Goal: Task Accomplishment & Management: Use online tool/utility

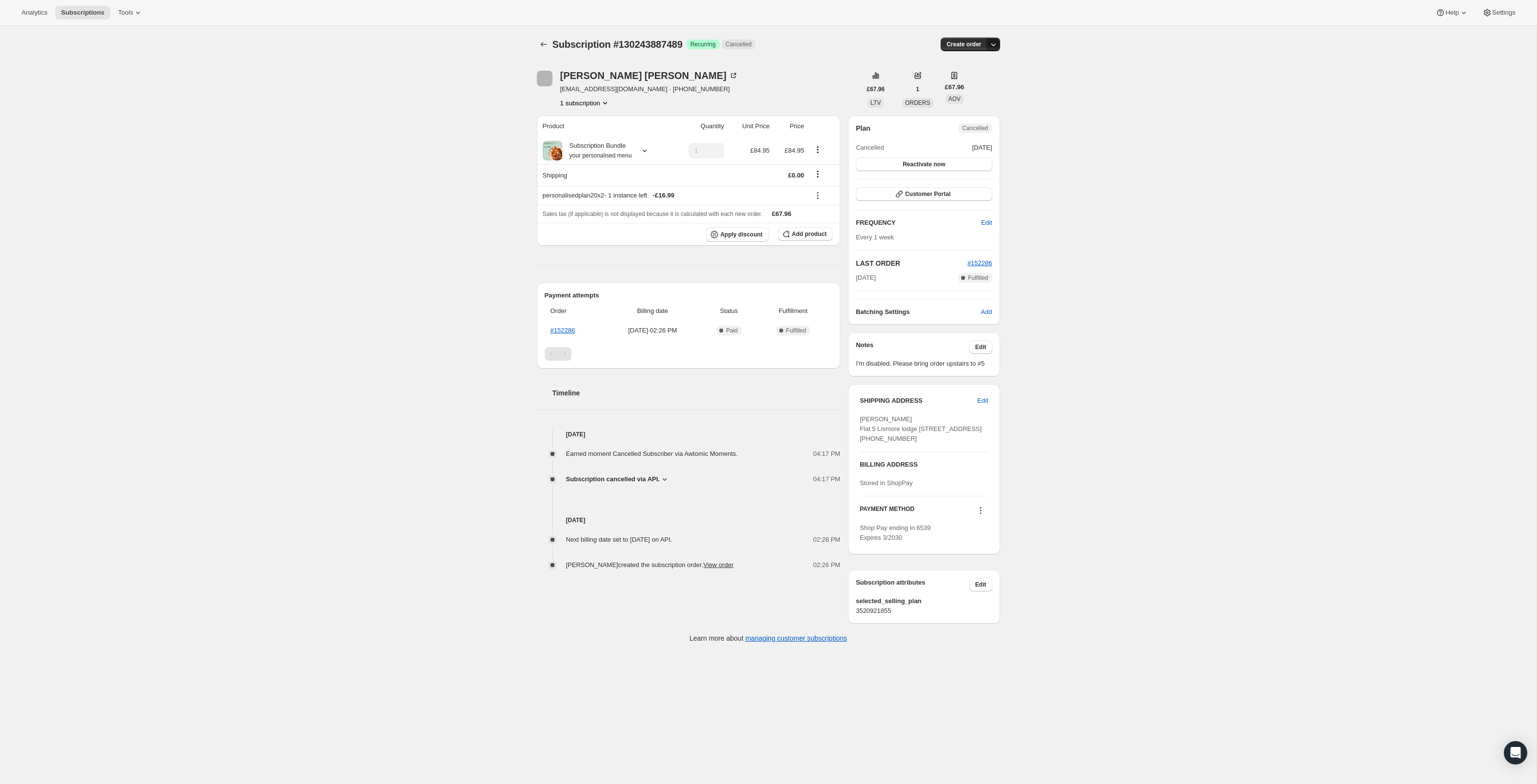
click at [998, 50] on icon "button" at bounding box center [993, 44] width 10 height 10
click at [104, 16] on span "Subscriptions" at bounding box center [82, 13] width 44 height 8
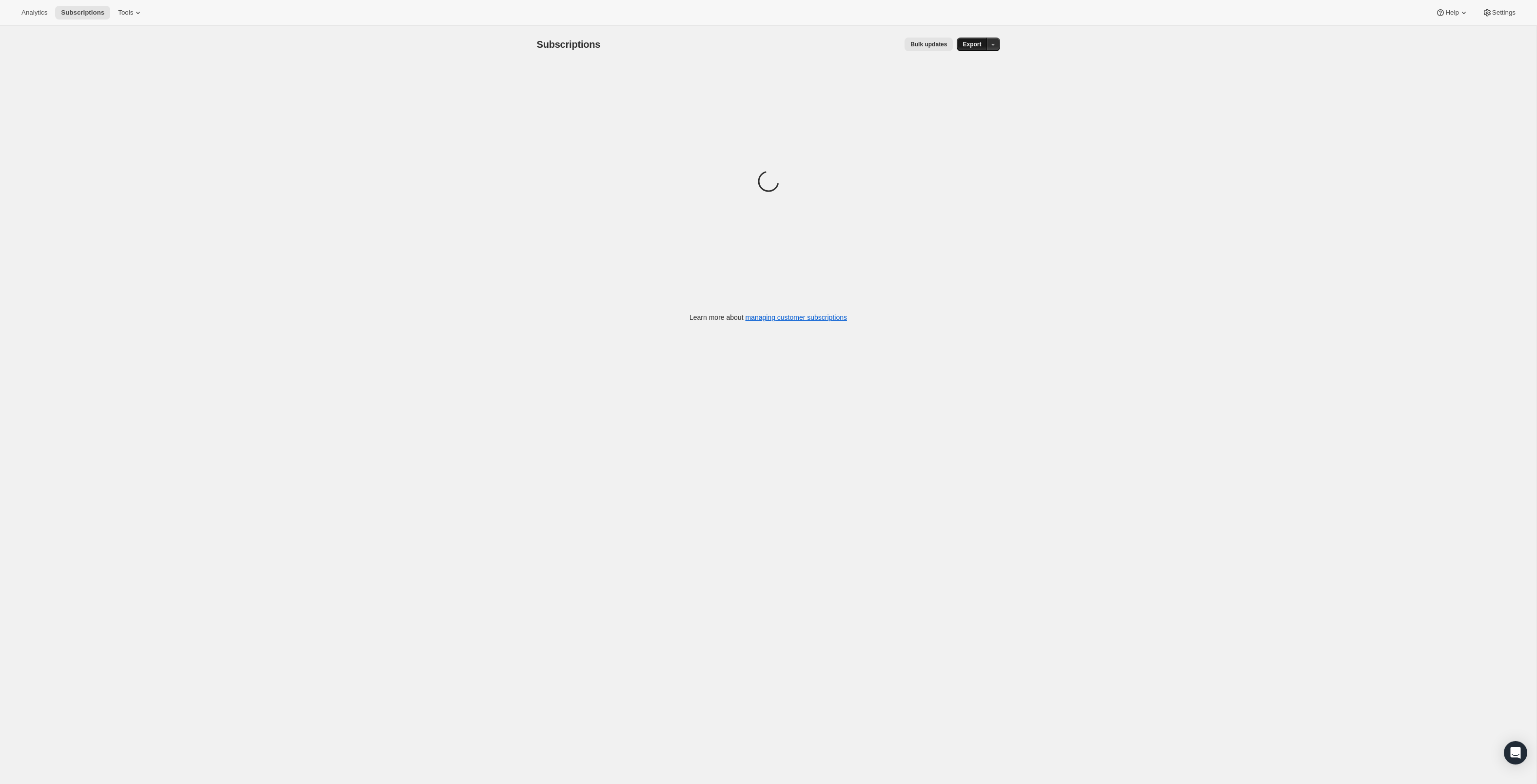
click at [980, 48] on span "Export" at bounding box center [971, 44] width 18 height 8
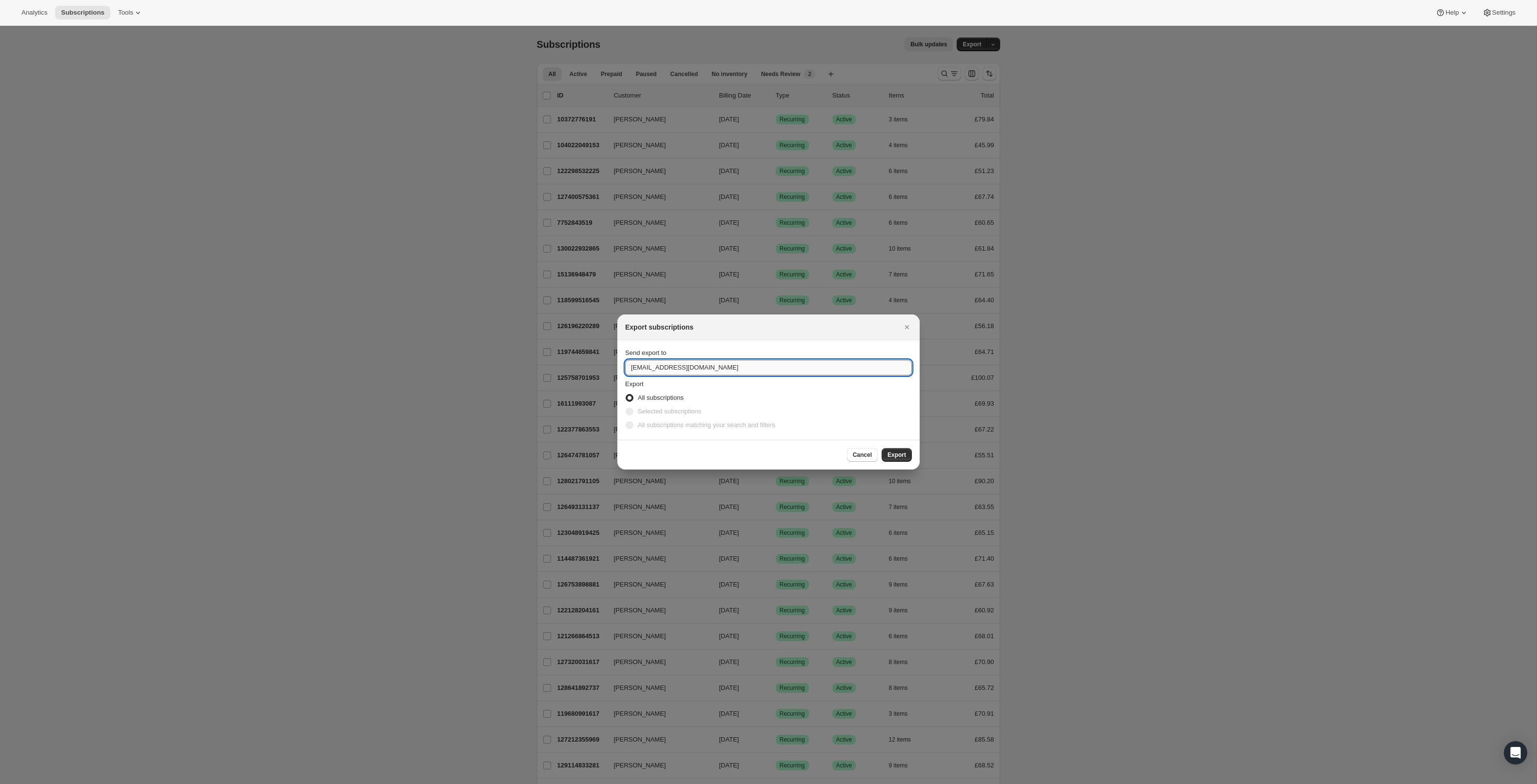
click at [632, 371] on input "[EMAIL_ADDRESS][DOMAIN_NAME]" at bounding box center [768, 368] width 287 height 16
click at [635, 364] on input "[EMAIL_ADDRESS][DOMAIN_NAME]" at bounding box center [768, 368] width 287 height 16
click at [633, 365] on input "[EMAIL_ADDRESS][DOMAIN_NAME]" at bounding box center [768, 368] width 287 height 16
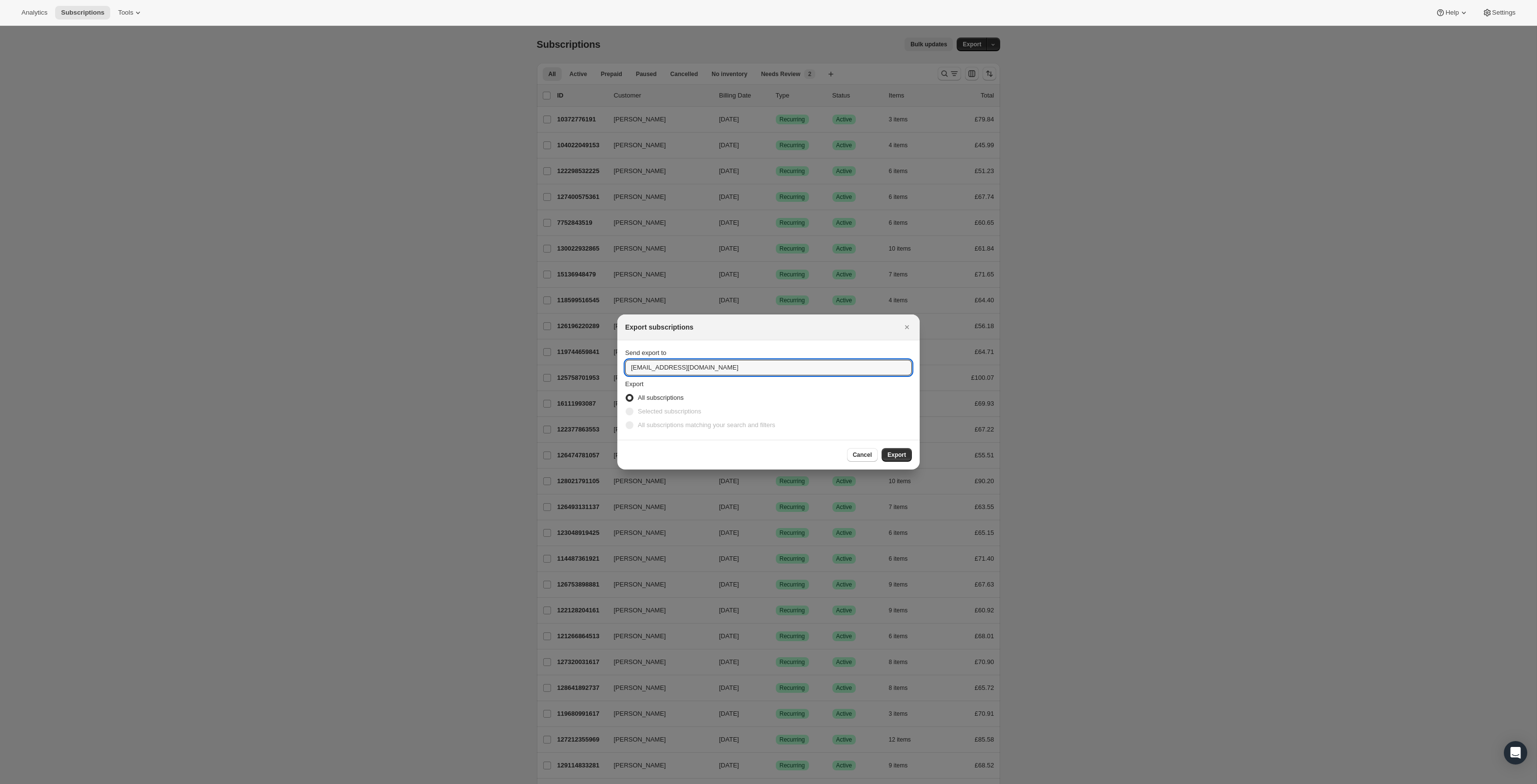
drag, startPoint x: 634, startPoint y: 365, endPoint x: 592, endPoint y: 368, distance: 42.1
type input "[PERSON_NAME][EMAIL_ADDRESS][DOMAIN_NAME]"
click at [903, 459] on span "Export" at bounding box center [896, 455] width 18 height 8
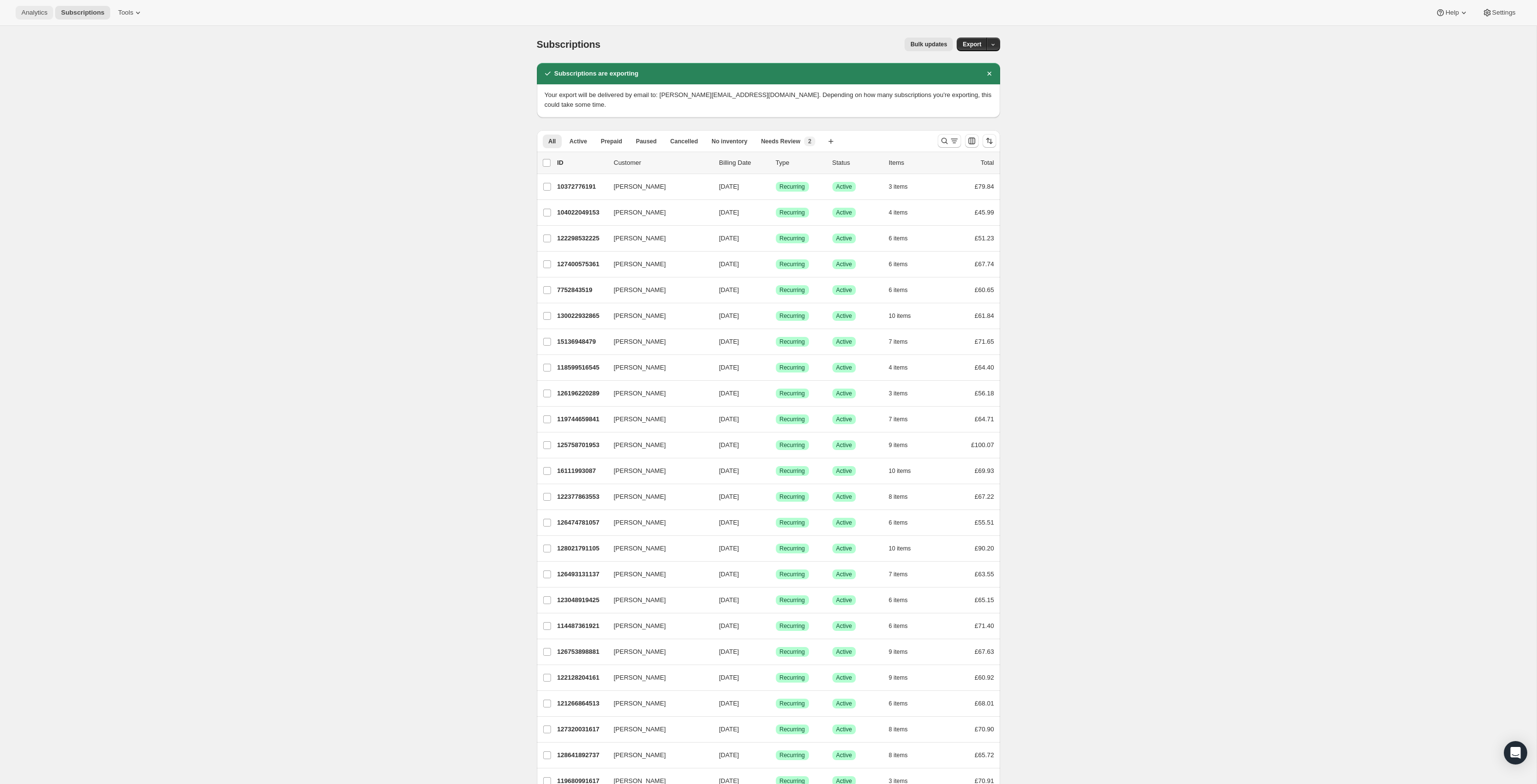
click at [41, 17] on span "Analytics" at bounding box center [34, 13] width 26 height 8
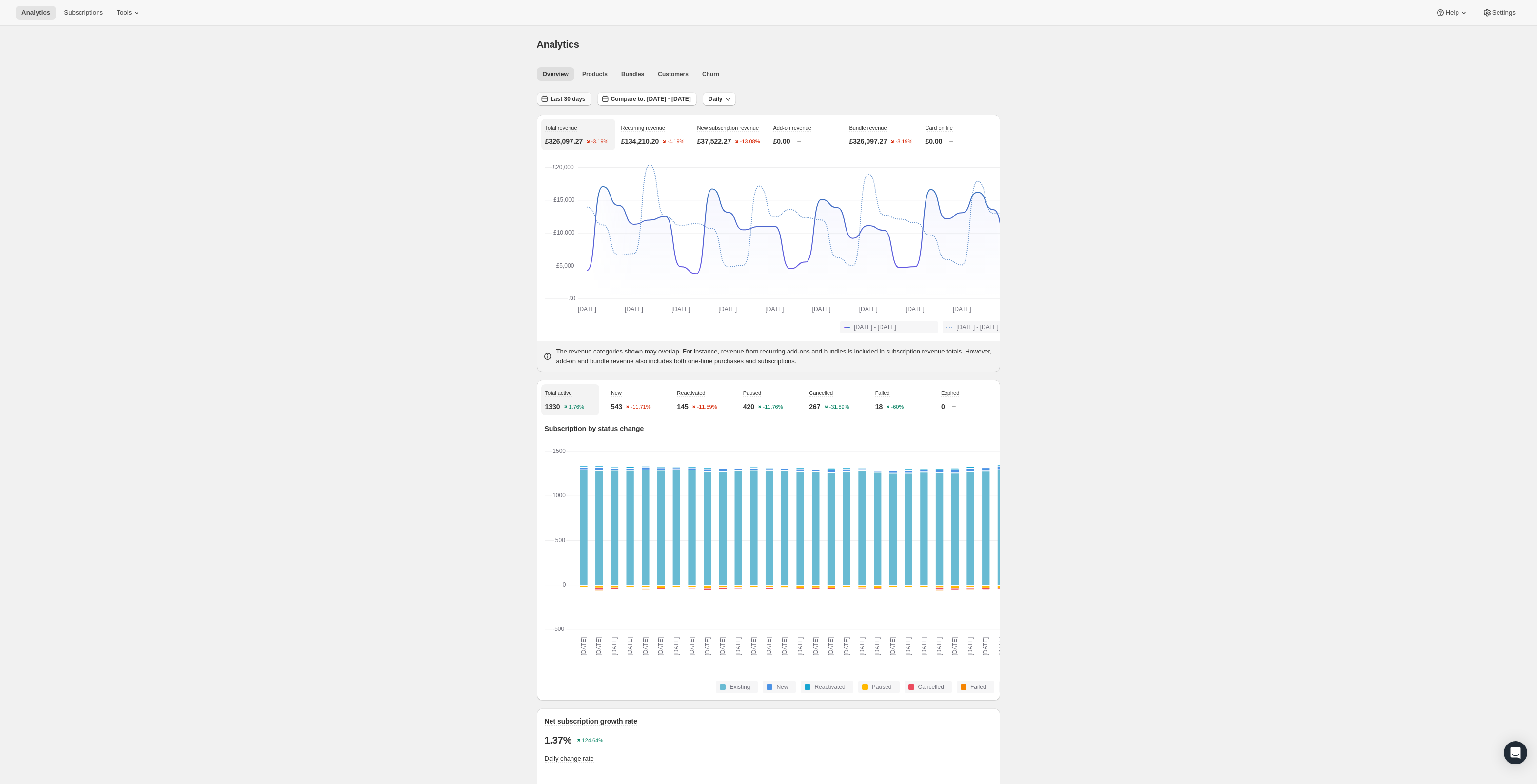
click at [551, 103] on span "Last 30 days" at bounding box center [568, 98] width 35 height 8
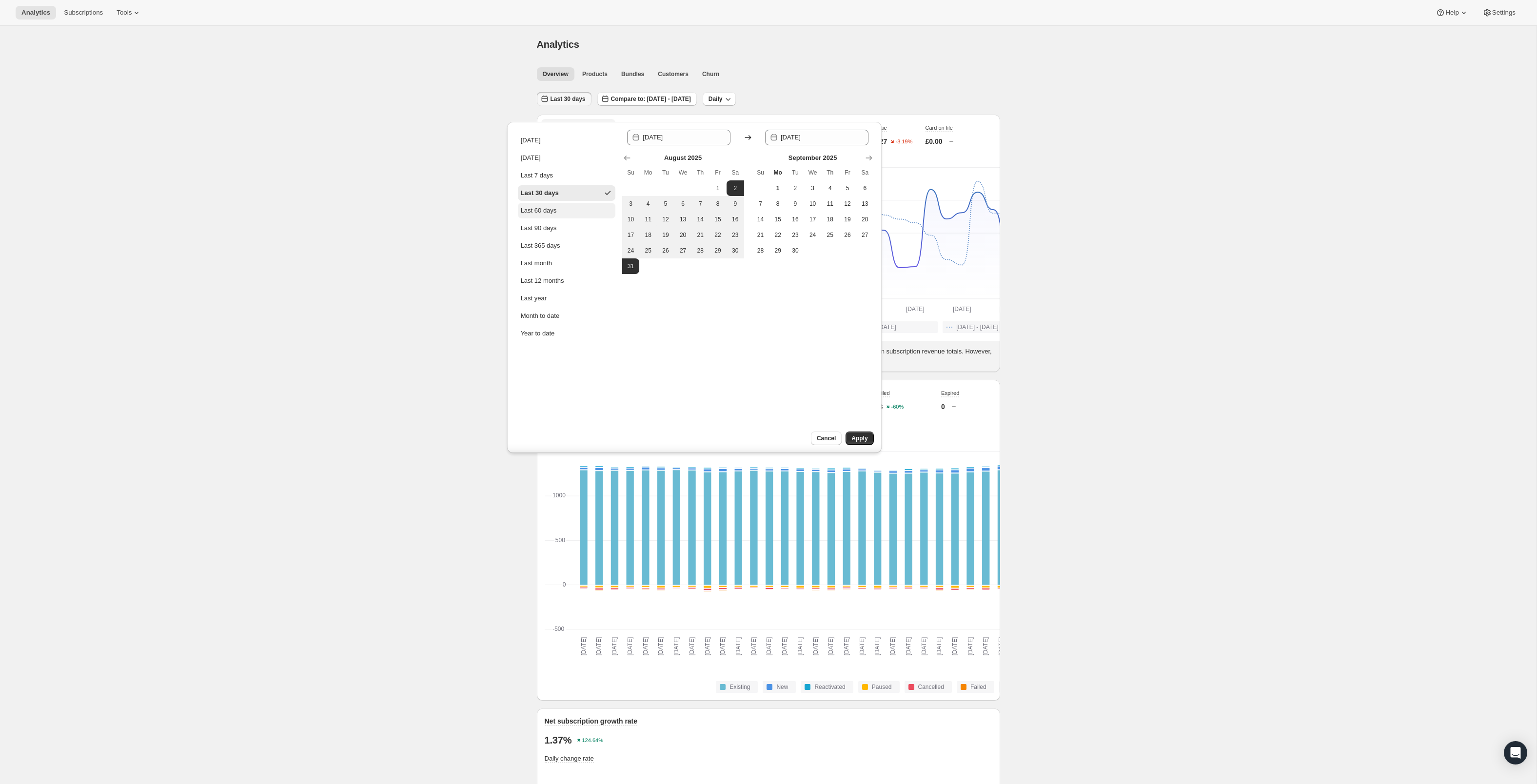
click at [547, 215] on div "Last 60 days" at bounding box center [539, 211] width 36 height 10
type input "[DATE]"
click at [860, 427] on div "Since [DATE] Until 2025-08-[DATE] Mo Tu We Th Fr Sa 1 2 3 4 5 6 7 8 9 10 11 12 …" at bounding box center [748, 287] width 252 height 316
click at [860, 434] on span "Apply" at bounding box center [859, 438] width 16 height 8
